Goal: Task Accomplishment & Management: Manage account settings

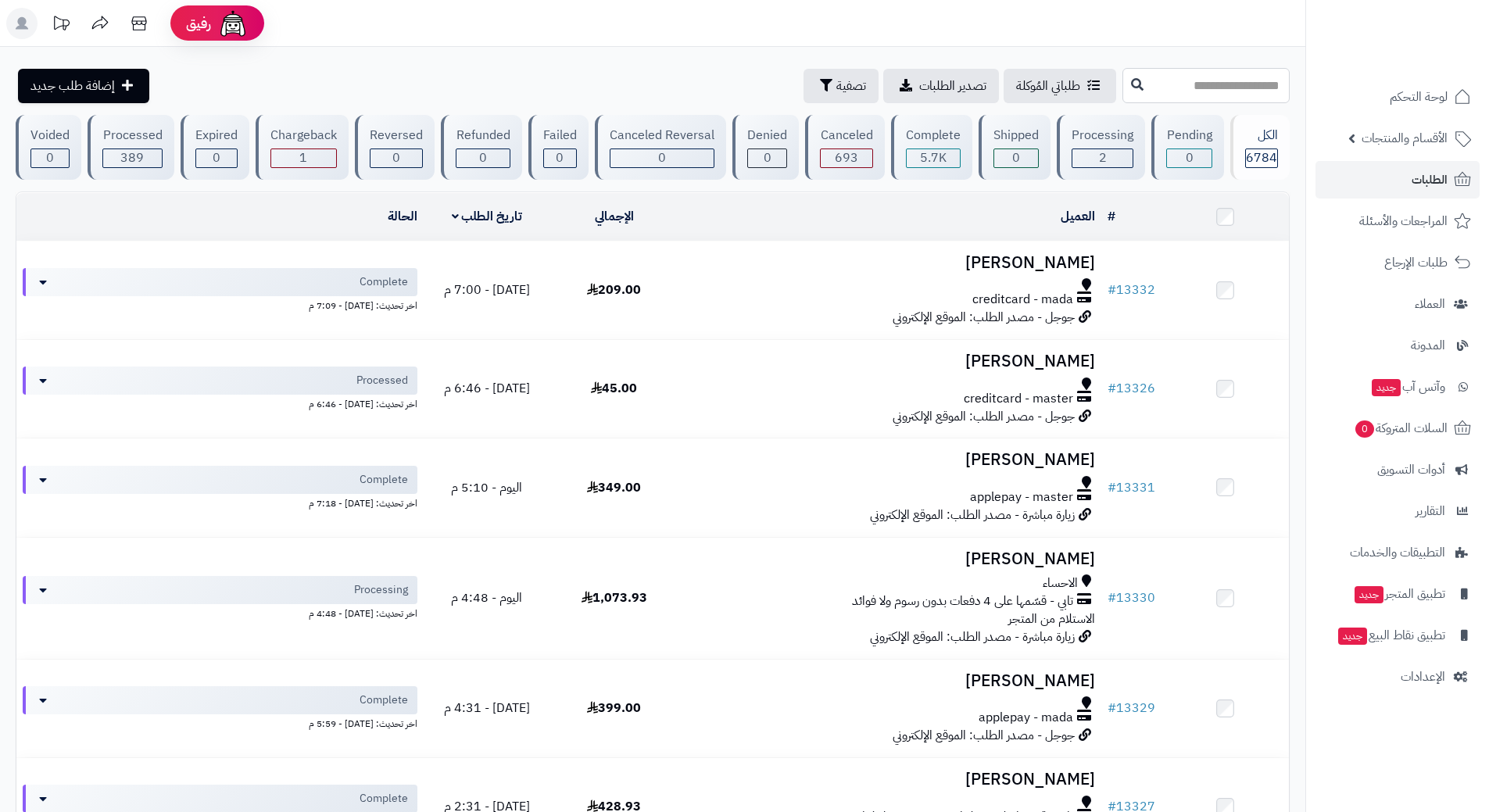
click at [1127, 81] on input "text" at bounding box center [1206, 86] width 167 height 35
type input "*****"
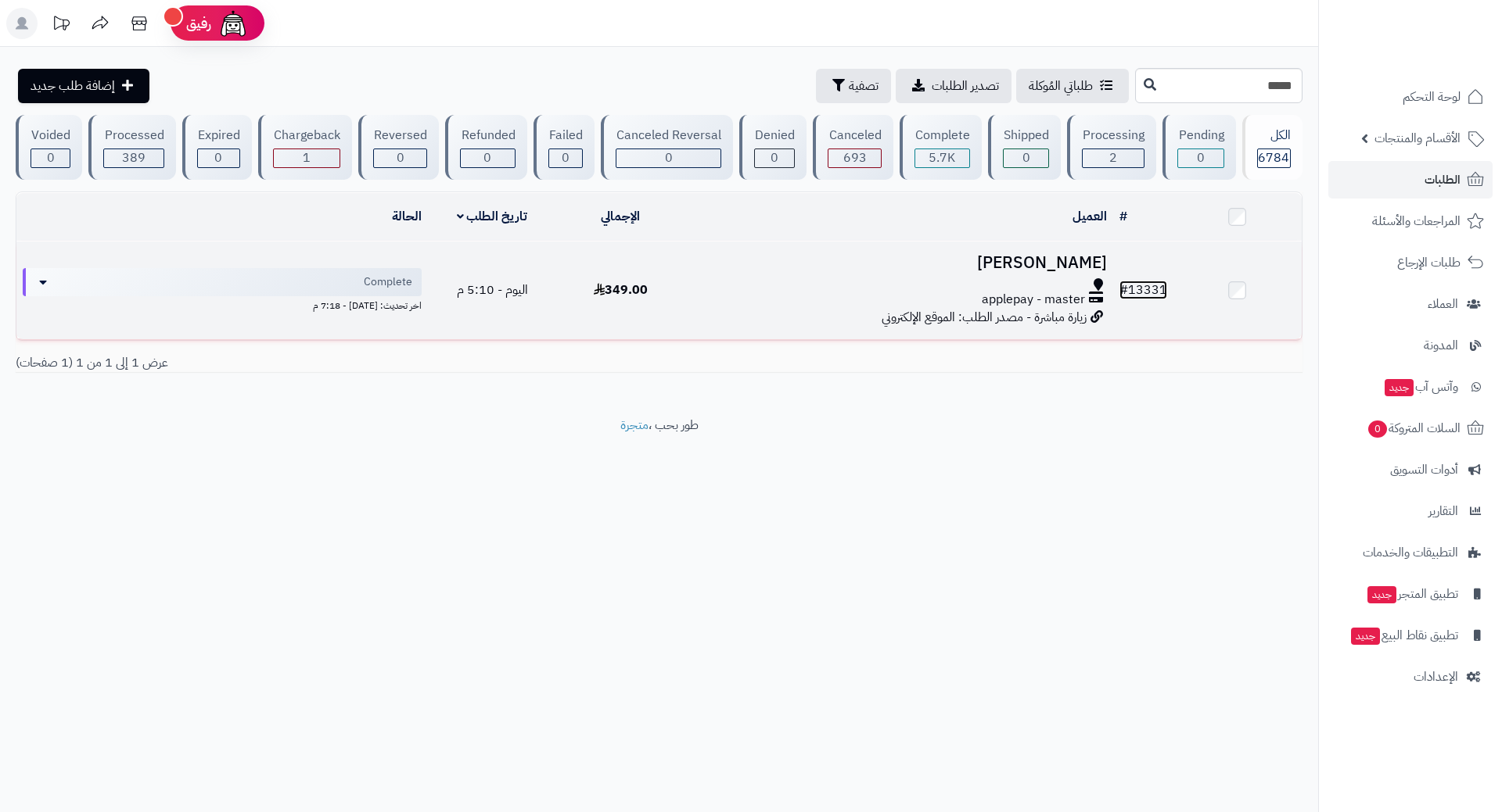
click at [1158, 288] on link "# 13331" at bounding box center [1143, 290] width 48 height 19
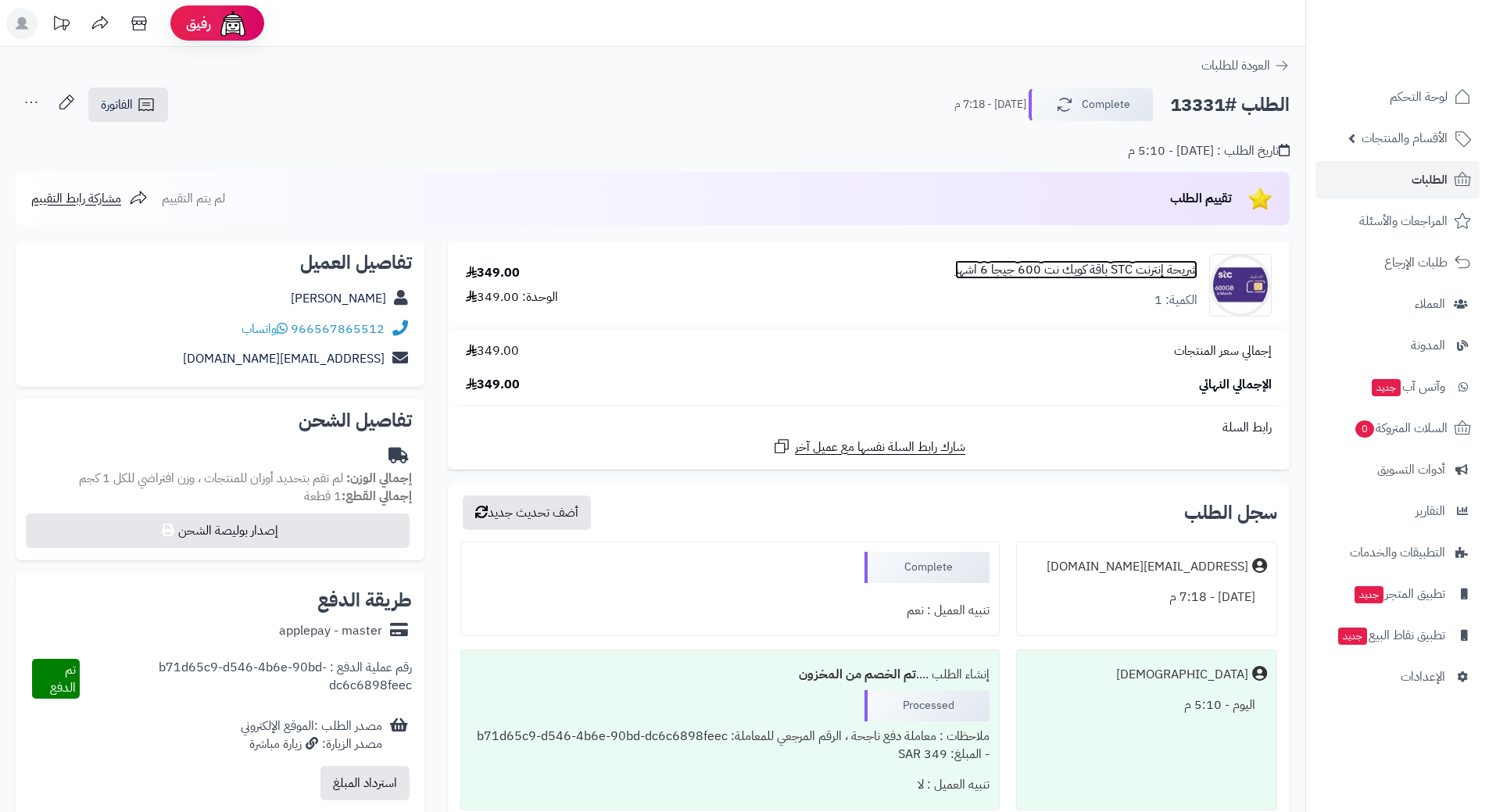
click at [1069, 269] on link "شريحة إنترنت STC باقة كويك نت 600 جيجا 6 اشهر" at bounding box center [1076, 270] width 243 height 18
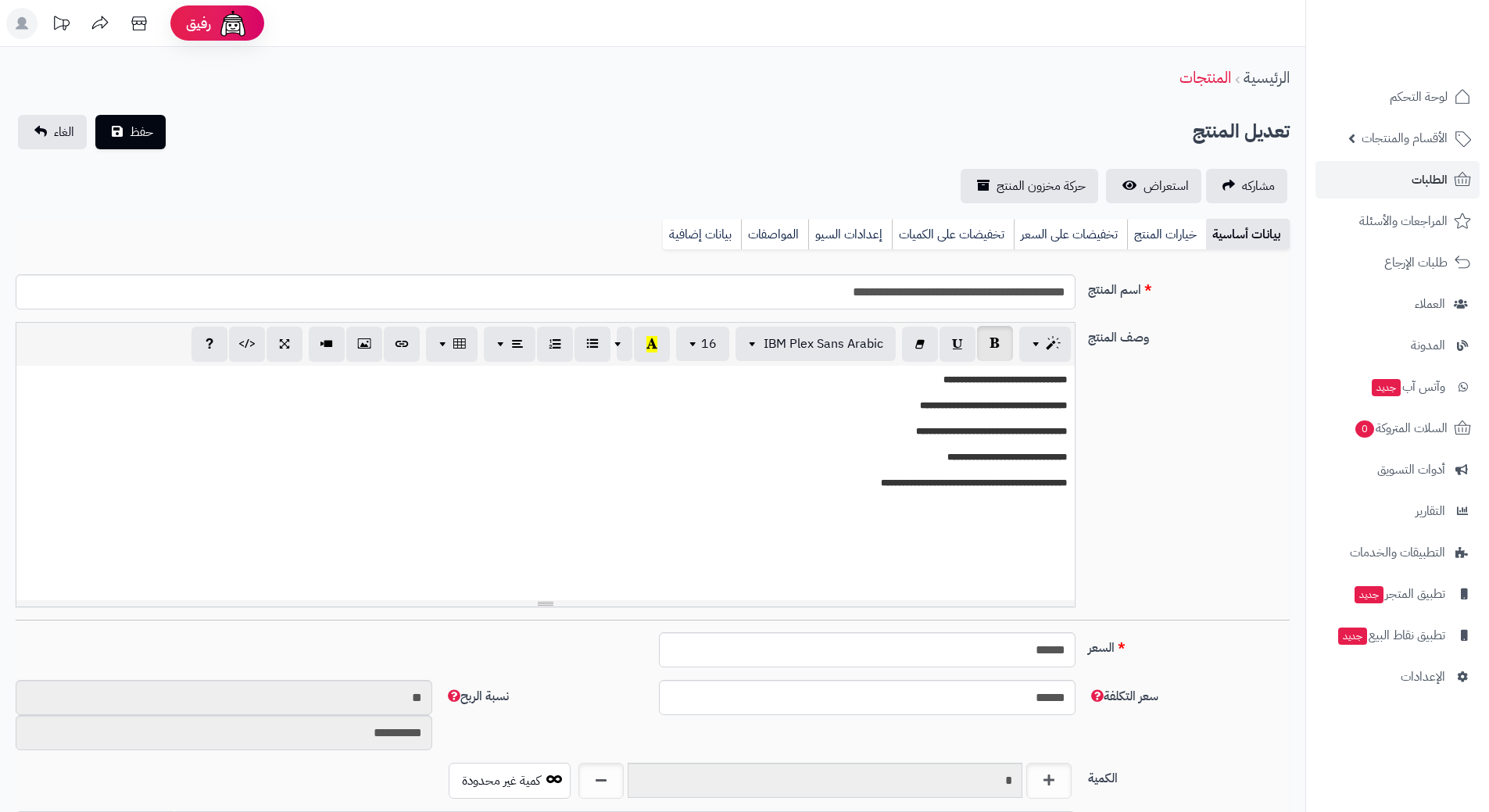
scroll to position [1361, 0]
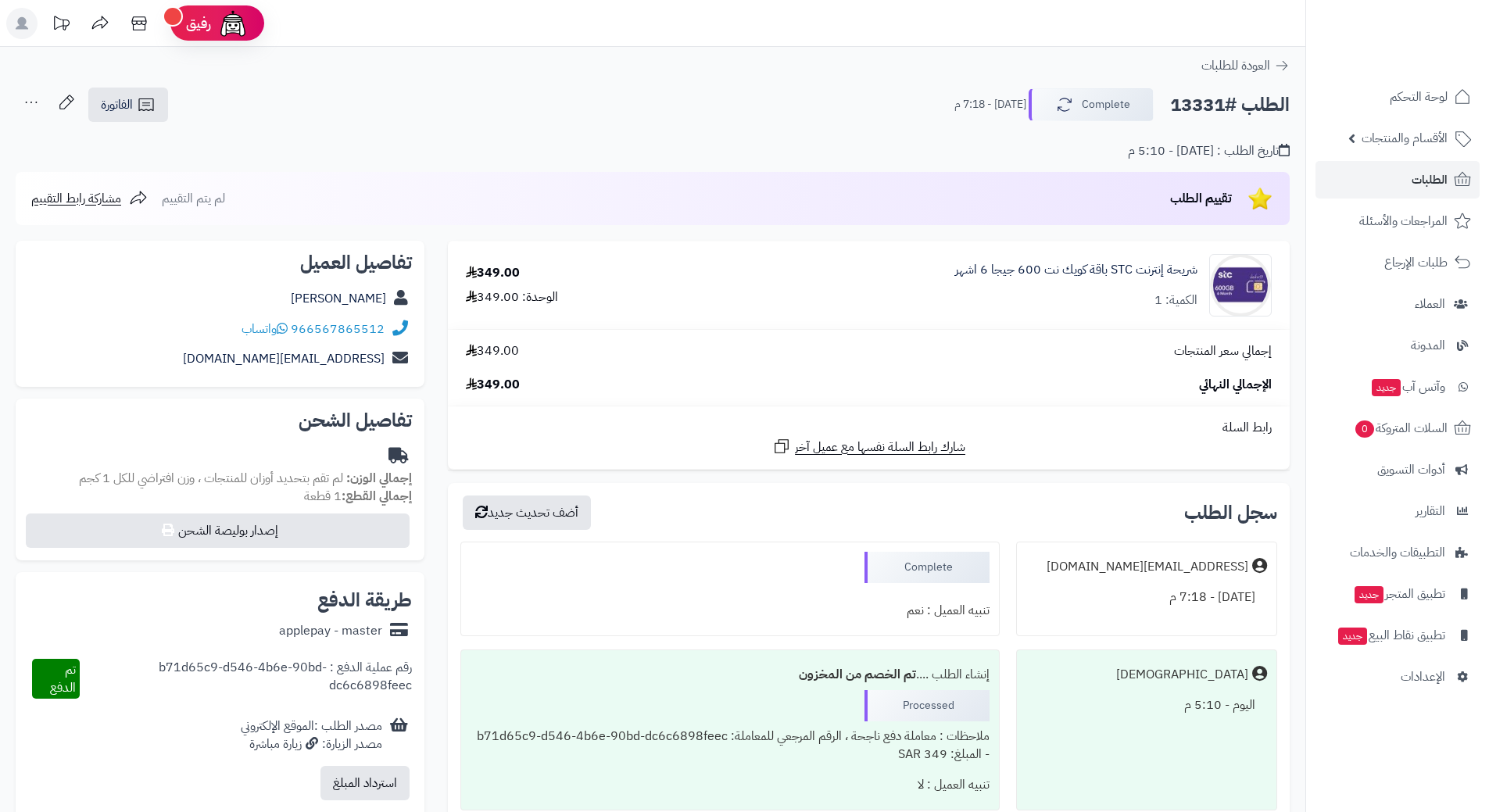
click at [1132, 294] on div "شريحة إنترنت STC باقة كويك نت 600 جيجا 6 اشهر الكمية: 1" at bounding box center [1076, 285] width 243 height 49
click at [1422, 184] on span "الطلبات" at bounding box center [1430, 179] width 36 height 22
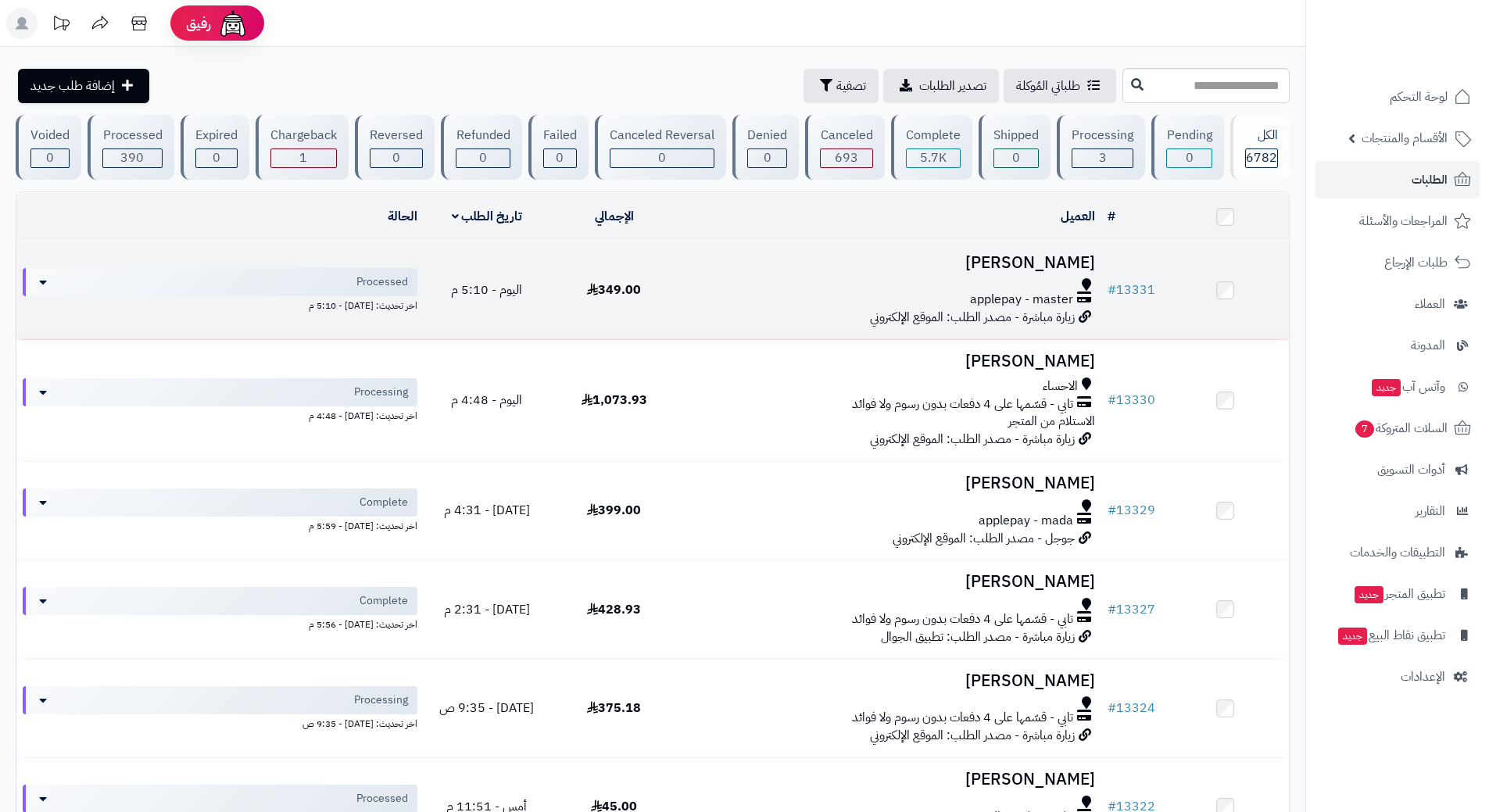
click at [931, 269] on h3 "عبدالاله الربيع" at bounding box center [890, 263] width 411 height 18
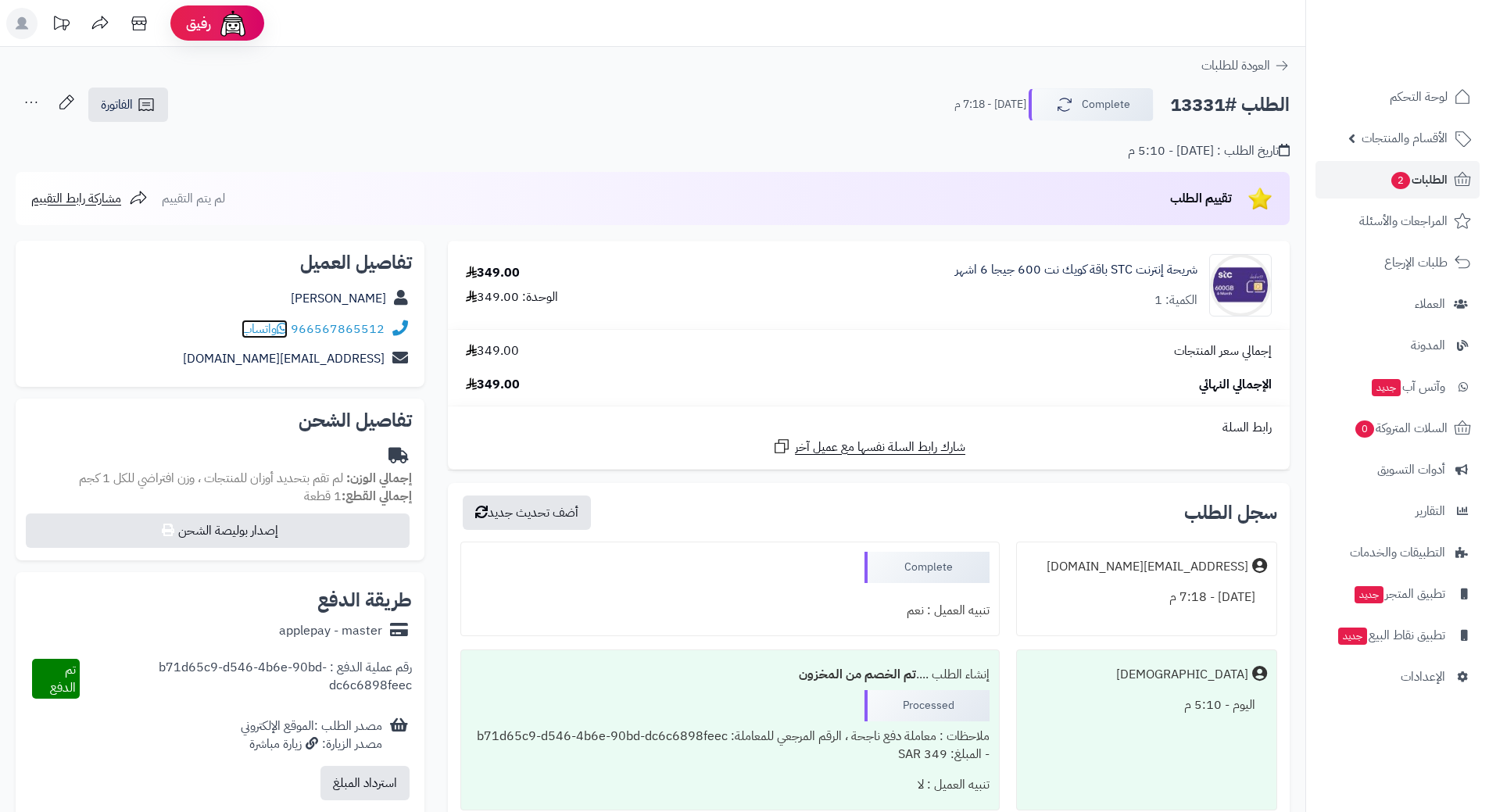
click at [284, 333] on icon at bounding box center [281, 328] width 11 height 12
click at [284, 327] on icon at bounding box center [281, 328] width 11 height 12
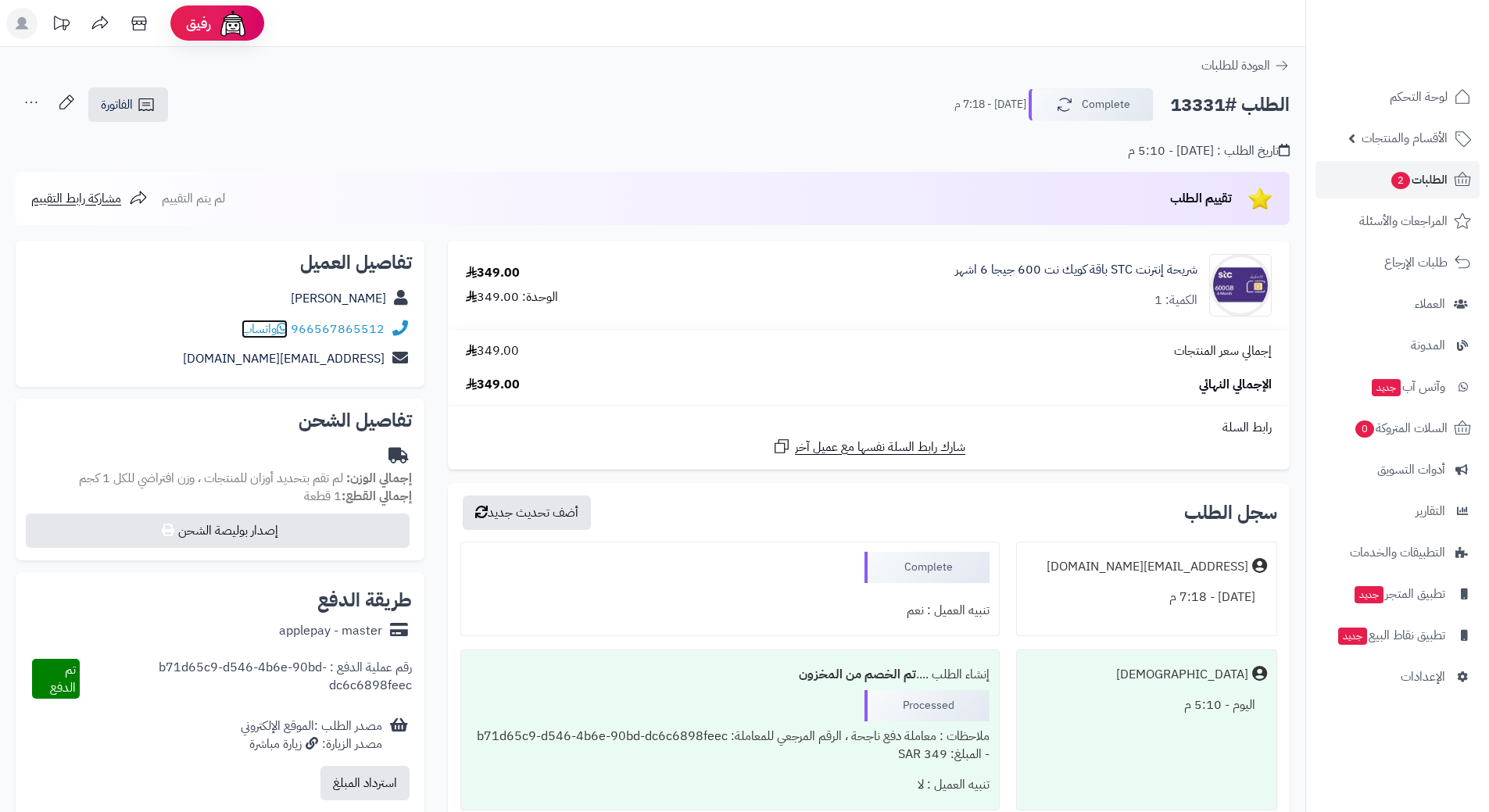
click at [284, 327] on icon at bounding box center [281, 328] width 11 height 12
